Goal: Task Accomplishment & Management: Manage account settings

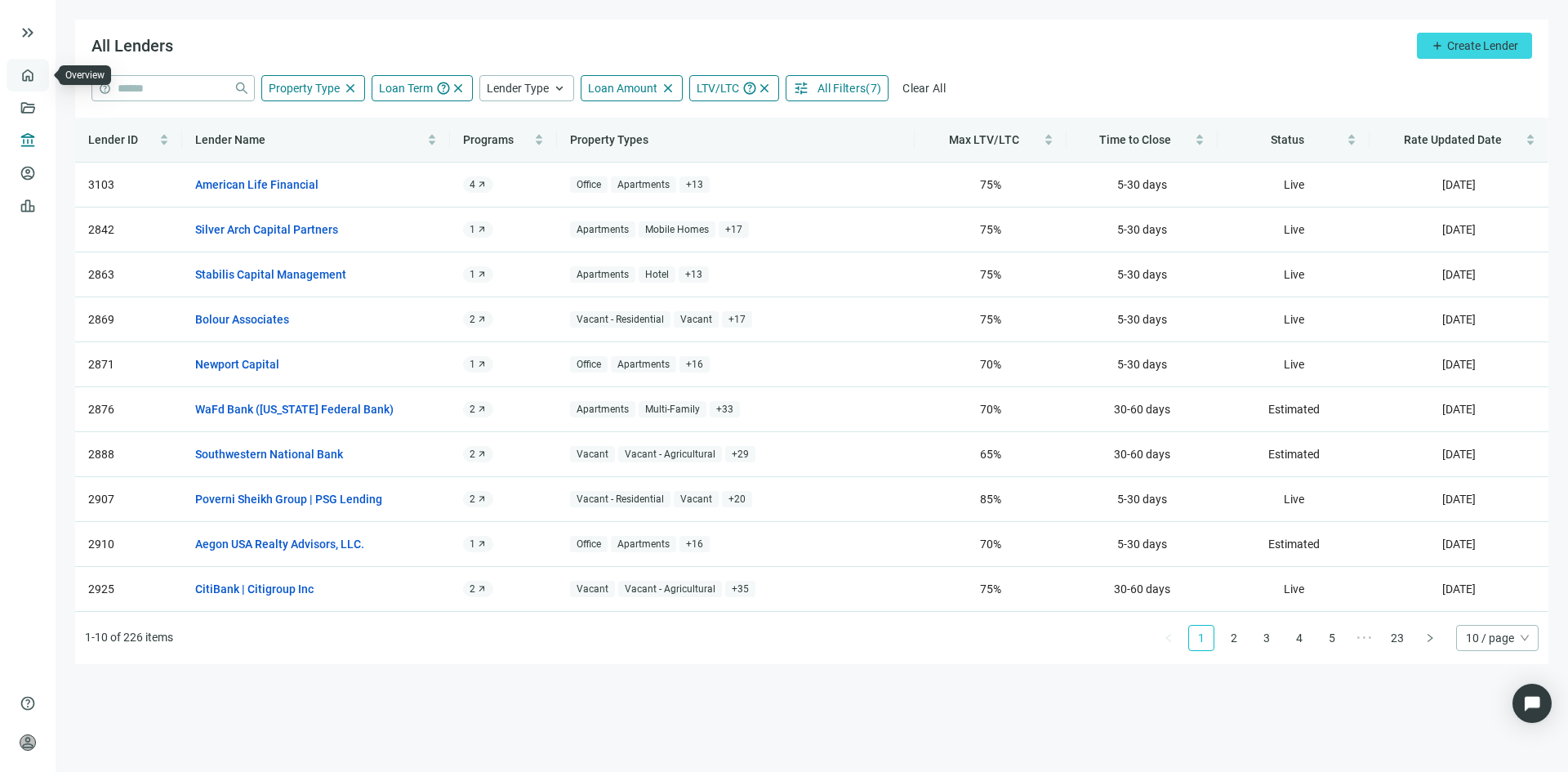
click at [40, 77] on link "Overview" at bounding box center [64, 74] width 48 height 13
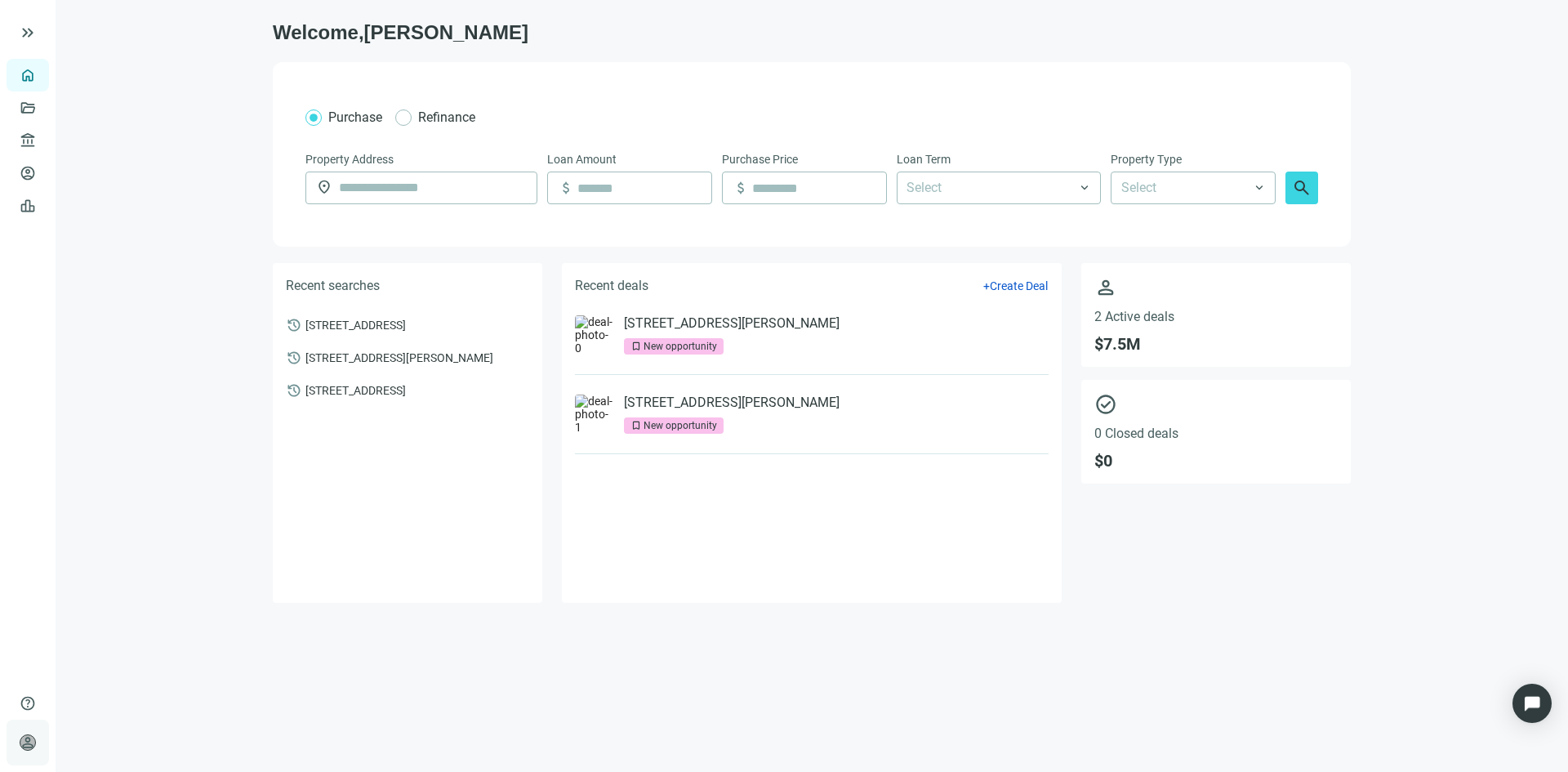
click at [31, 743] on span "person" at bounding box center [28, 742] width 17 height 17
click at [125, 707] on span "Account Settings" at bounding box center [143, 701] width 87 height 17
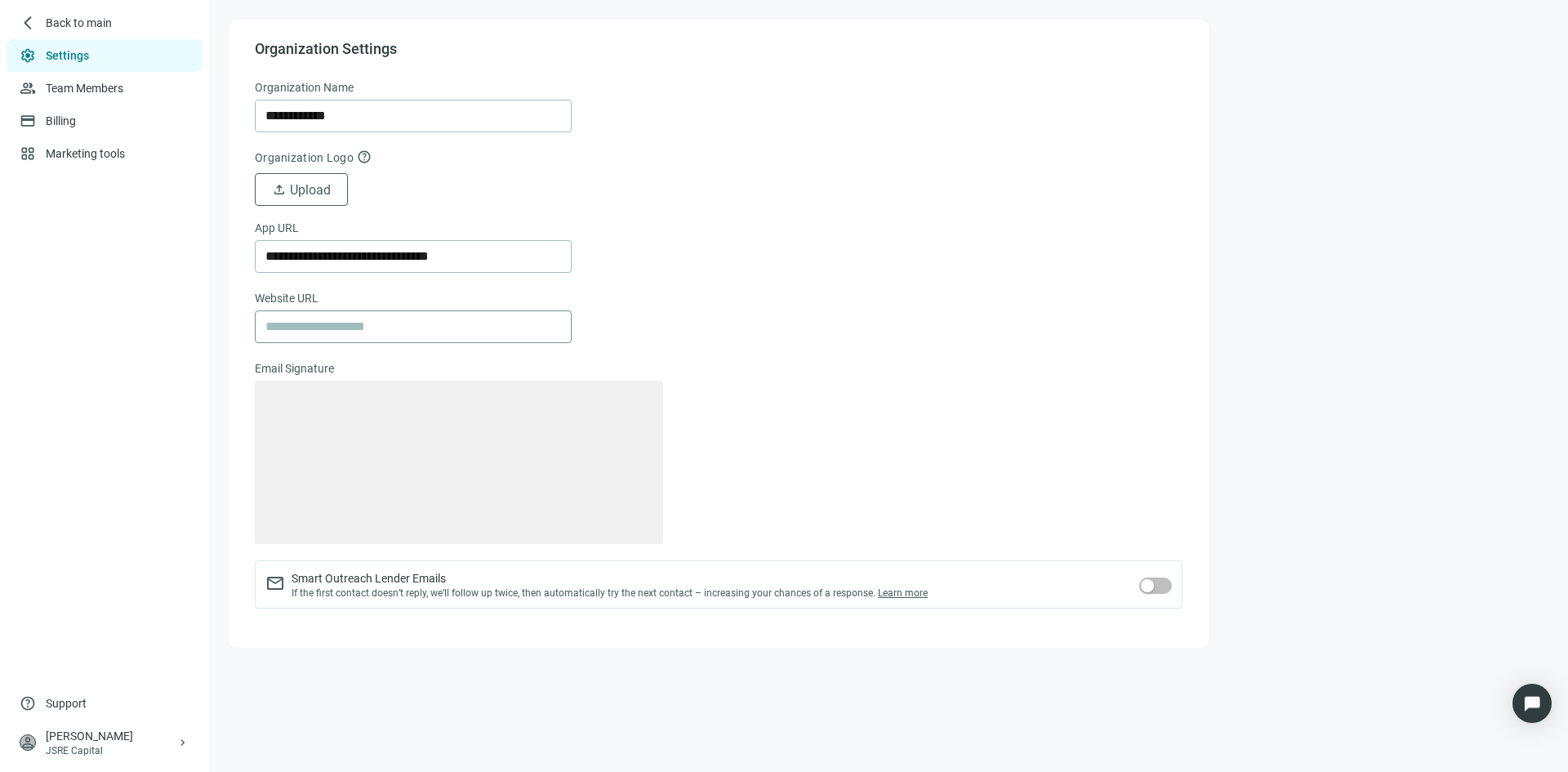
type textarea "**********"
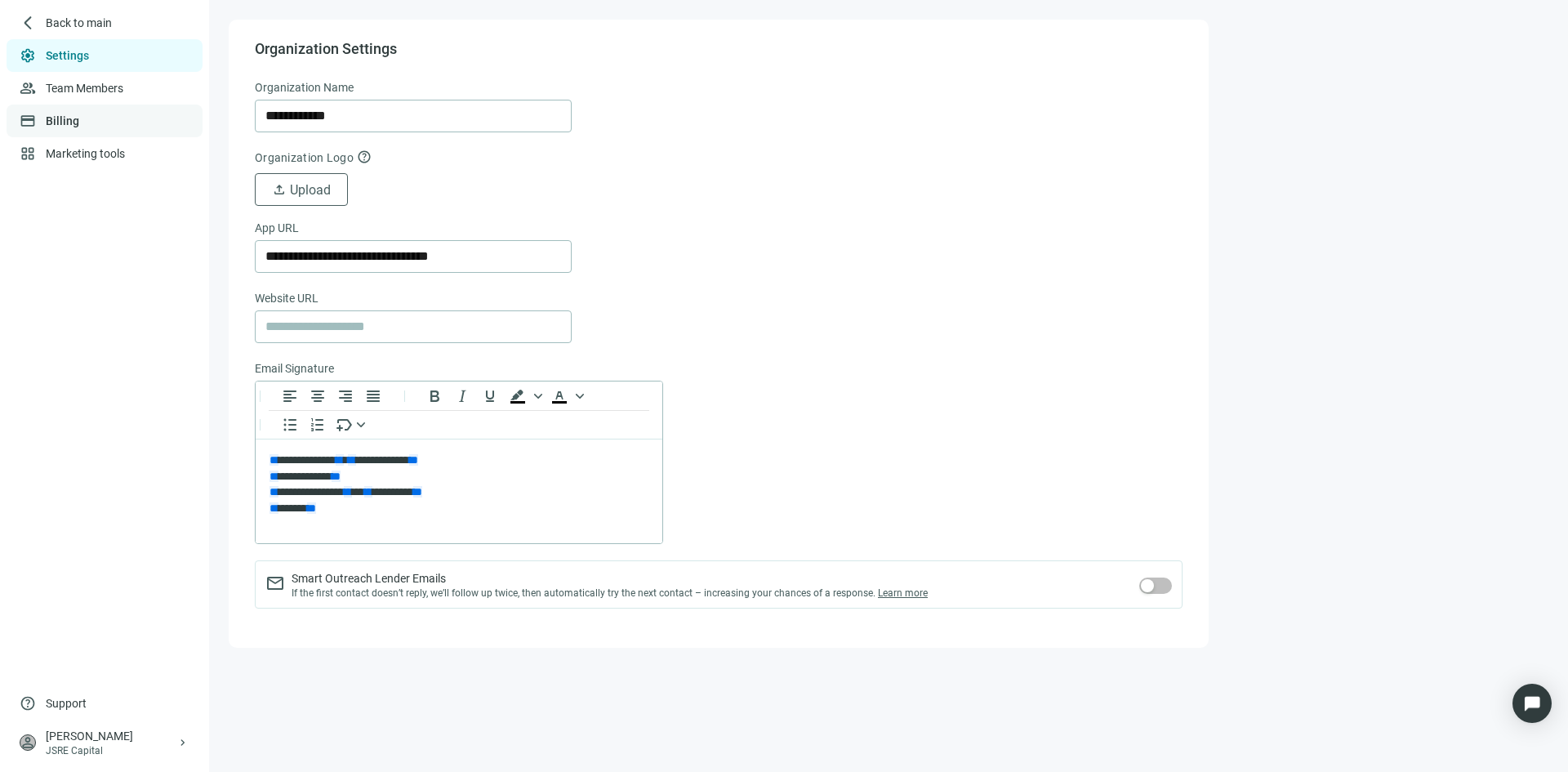
click at [79, 117] on link "Billing" at bounding box center [62, 120] width 34 height 13
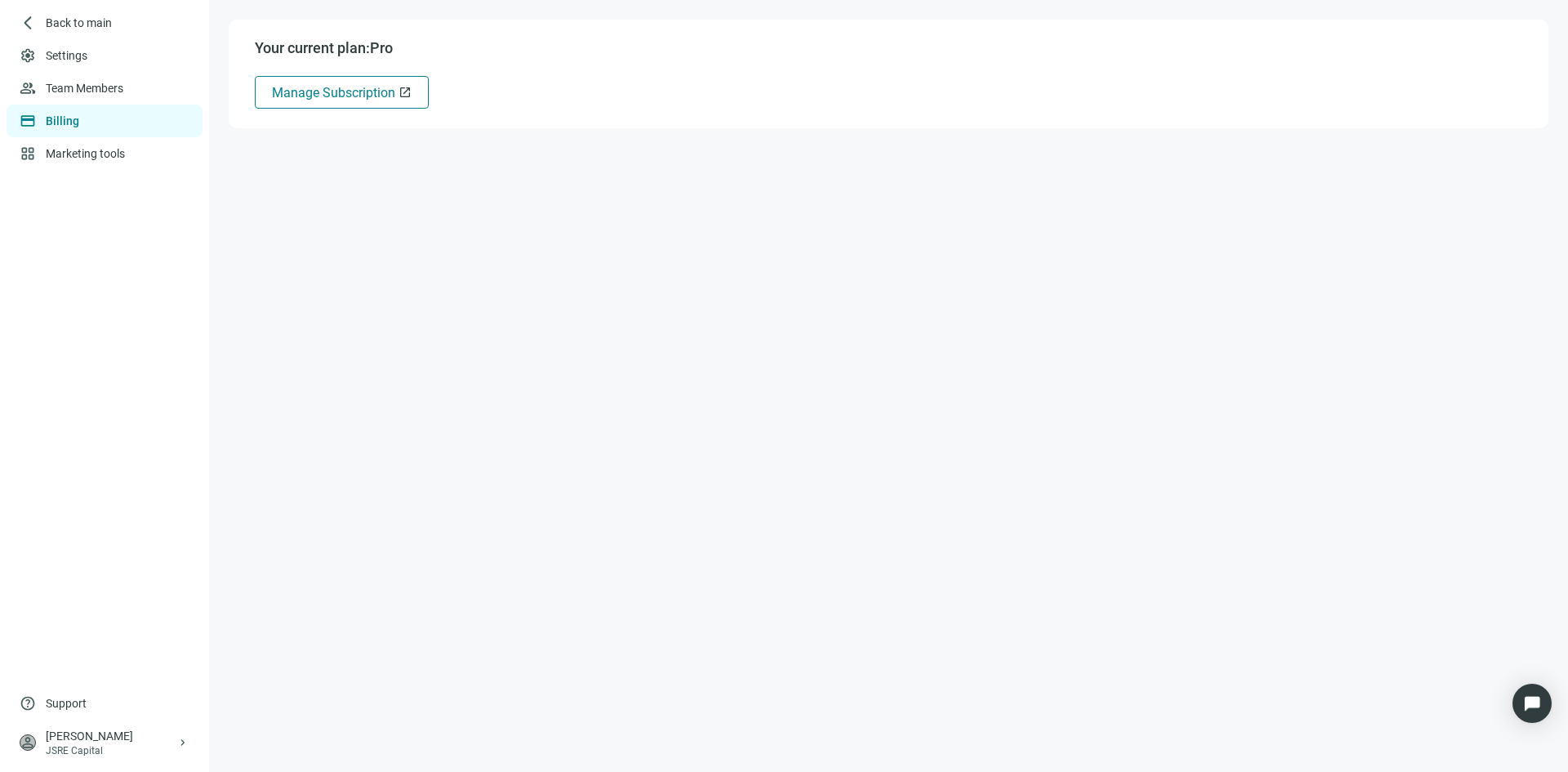
click at [372, 93] on span "Manage Subscription" at bounding box center [334, 93] width 123 height 16
